Goal: Task Accomplishment & Management: Use online tool/utility

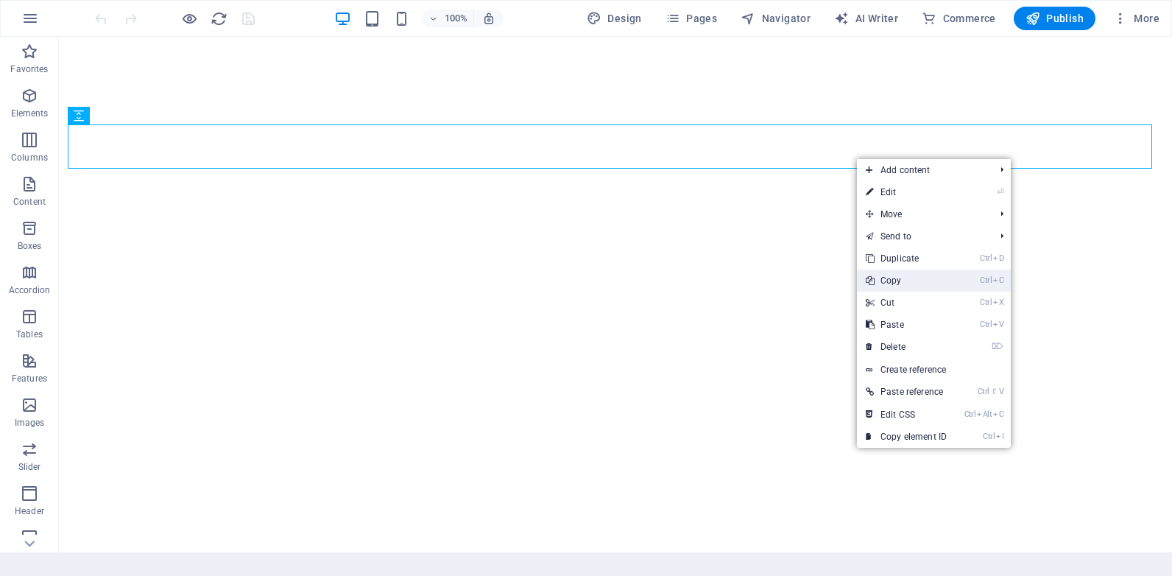
click at [903, 280] on link "Ctrl C Copy" at bounding box center [906, 280] width 99 height 22
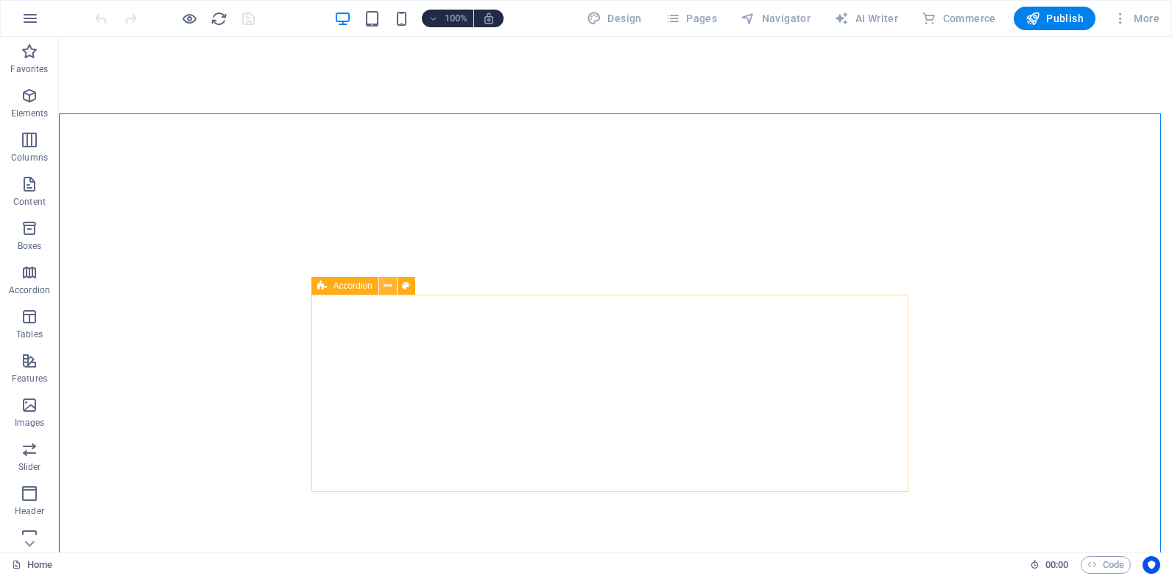
click at [387, 287] on icon at bounding box center [388, 285] width 8 height 15
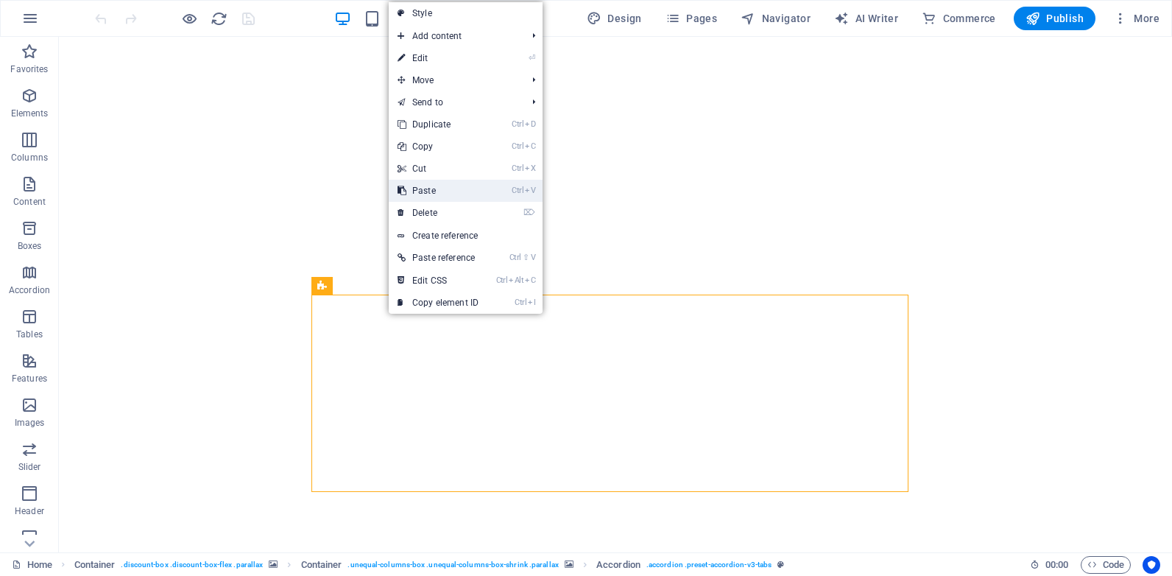
click at [438, 187] on link "Ctrl V Paste" at bounding box center [438, 191] width 99 height 22
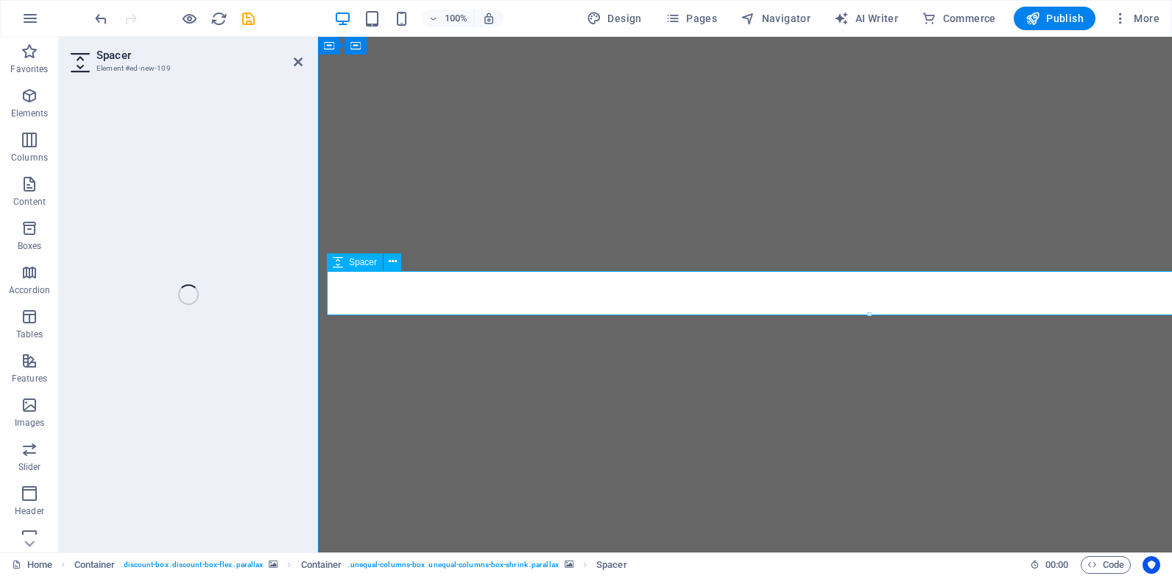
select select "px"
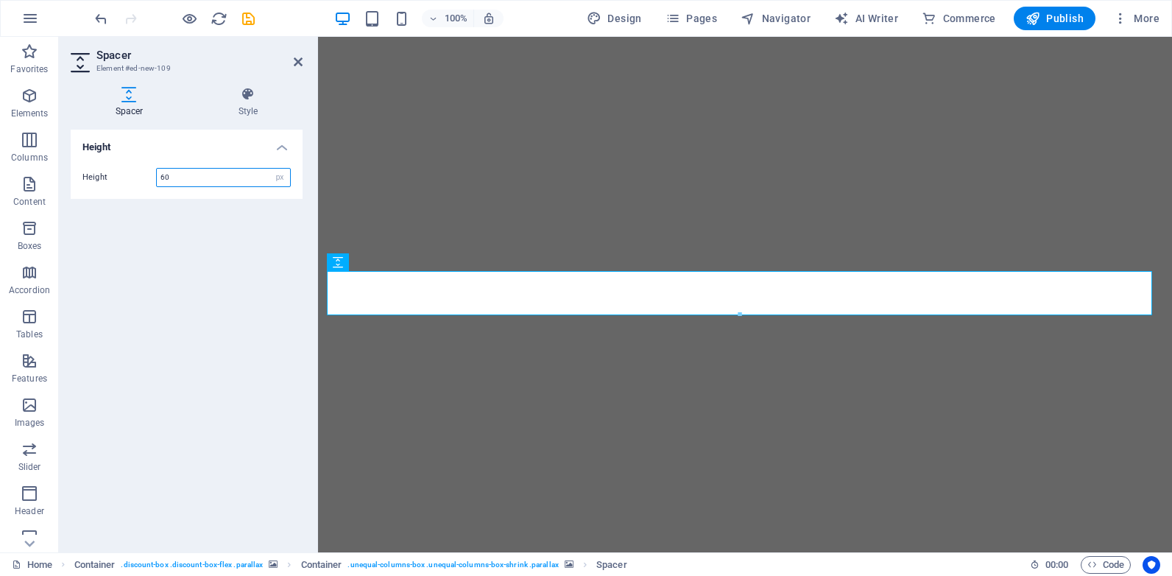
click at [163, 175] on input "60" at bounding box center [223, 178] width 133 height 18
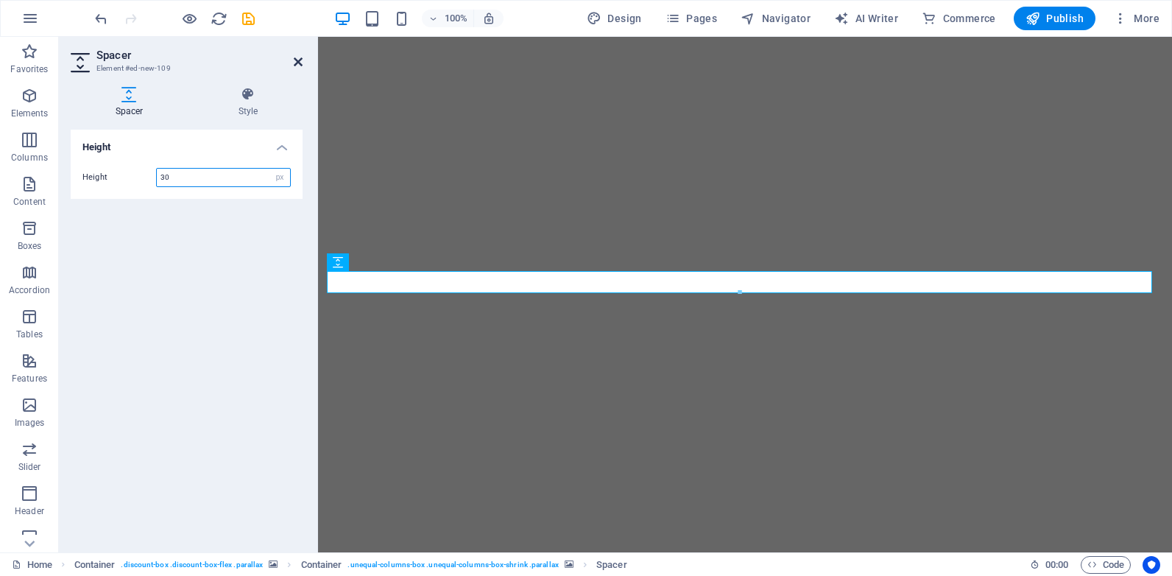
type input "30"
click at [298, 64] on icon at bounding box center [298, 62] width 9 height 12
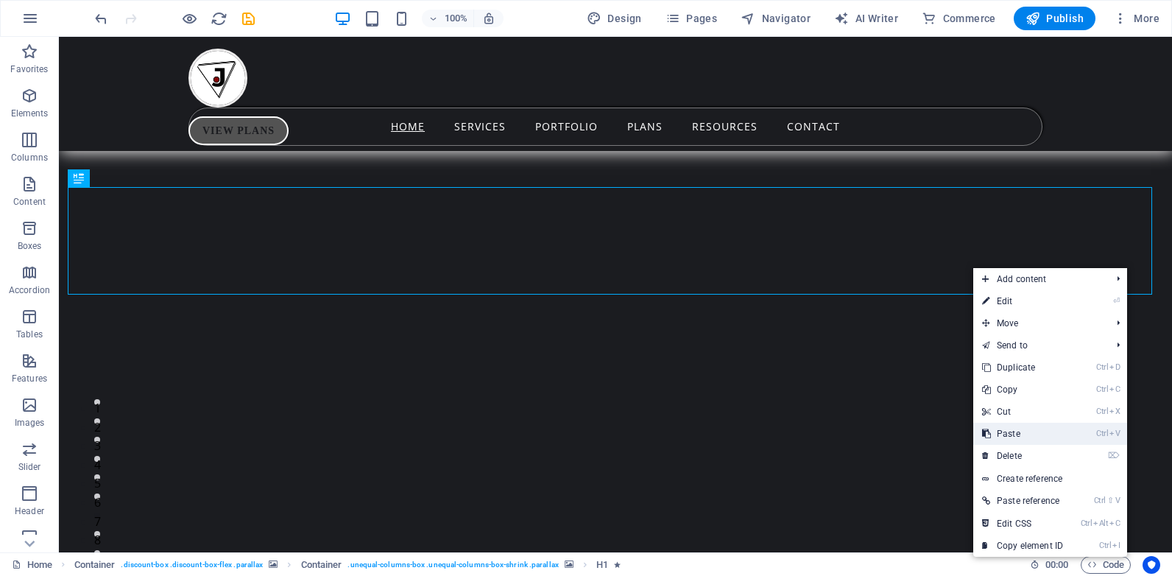
click at [1017, 432] on link "Ctrl V Paste" at bounding box center [1022, 434] width 99 height 22
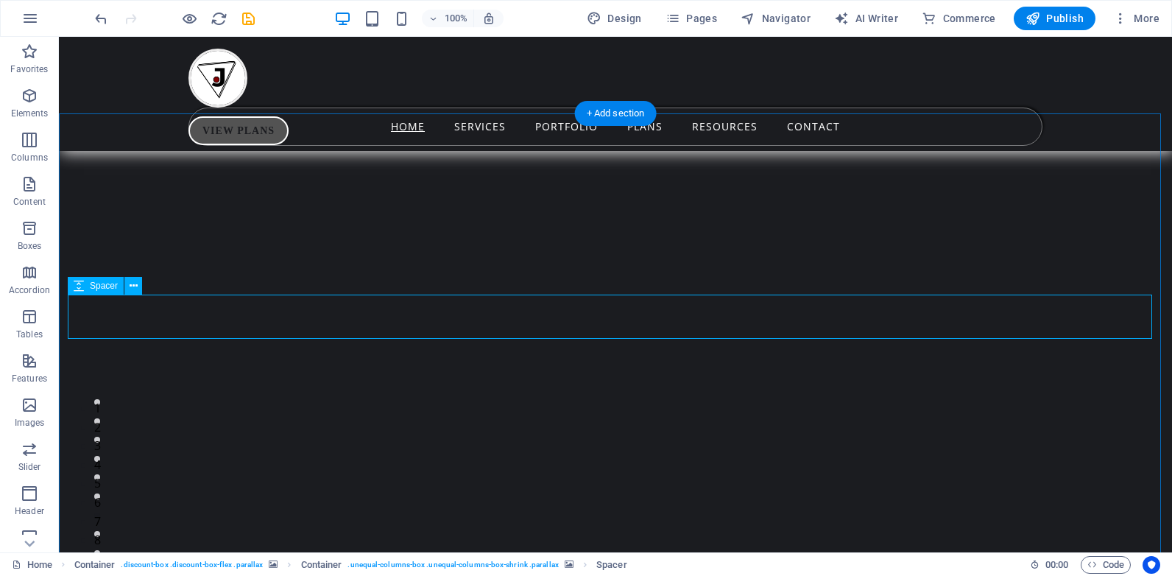
select select "px"
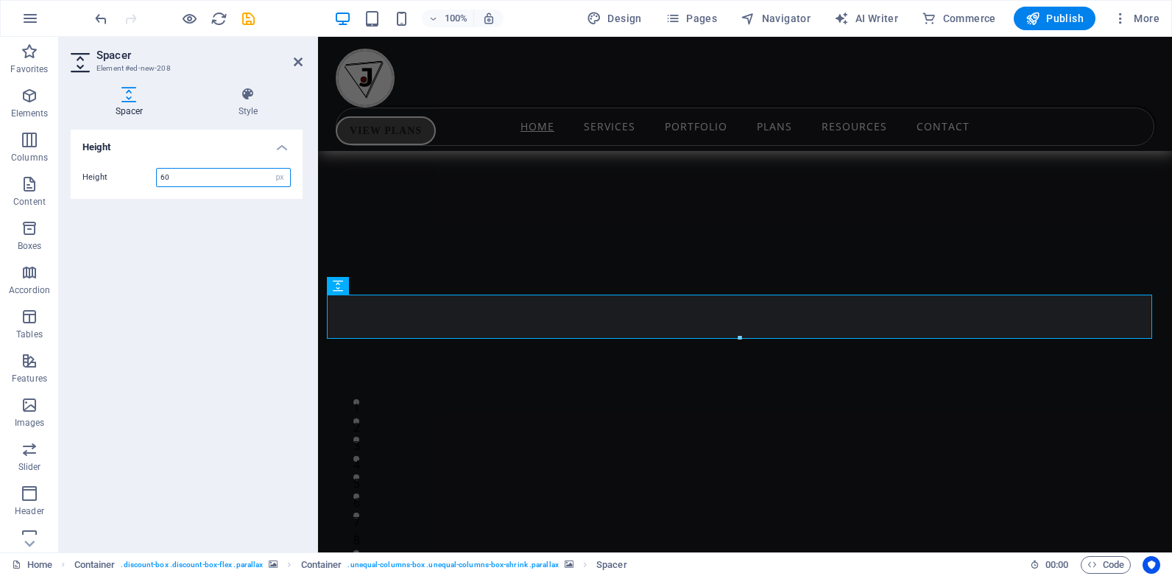
click at [163, 176] on input "60" at bounding box center [223, 178] width 133 height 18
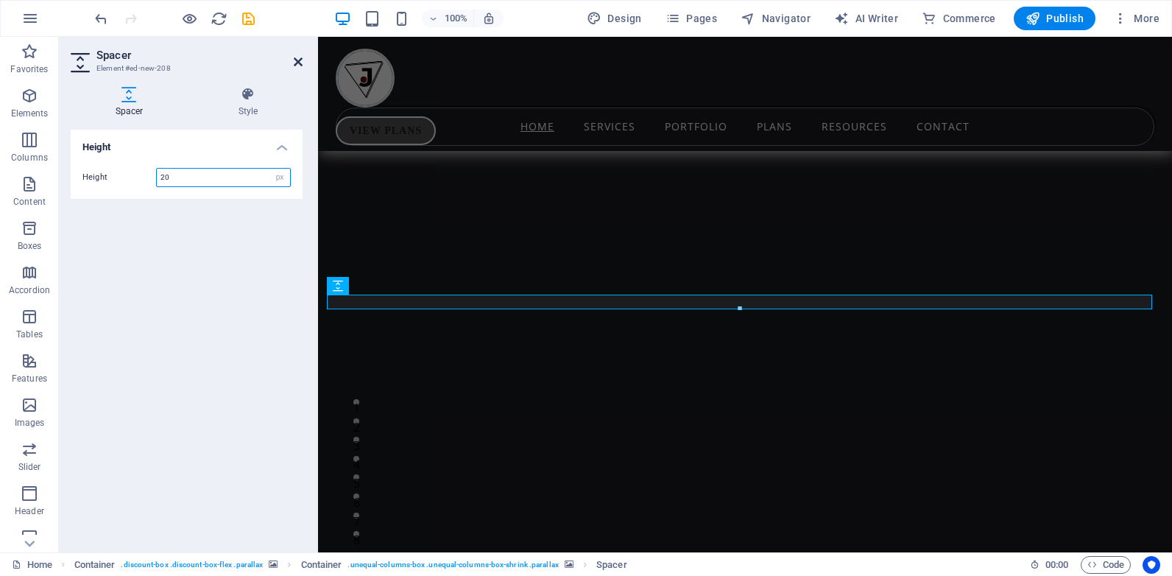
type input "20"
click at [299, 62] on icon at bounding box center [298, 62] width 9 height 12
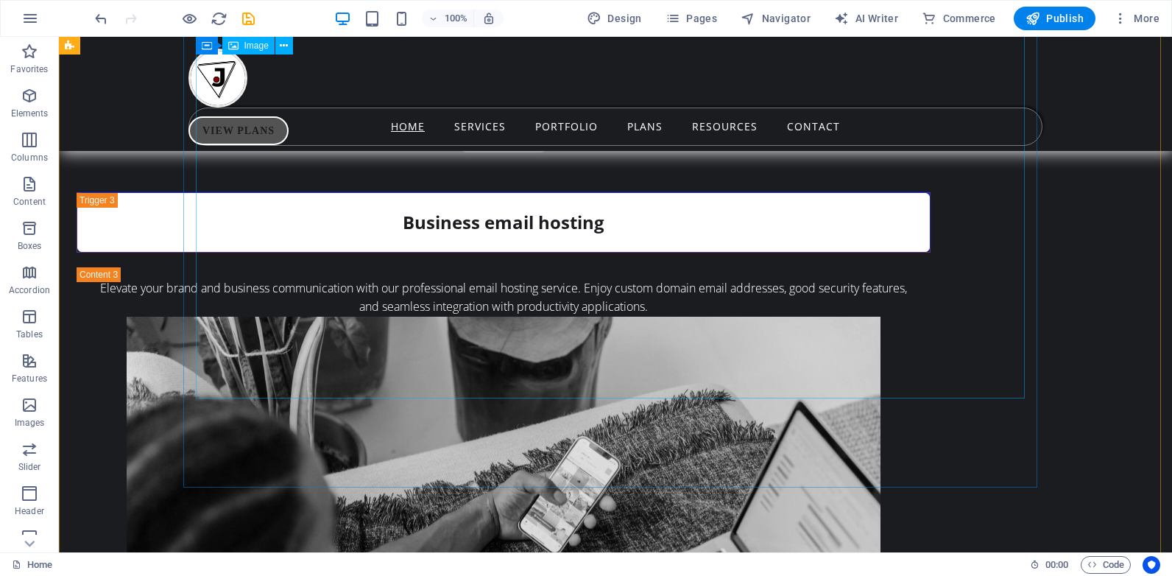
scroll to position [5068, 0]
